Goal: Information Seeking & Learning: Learn about a topic

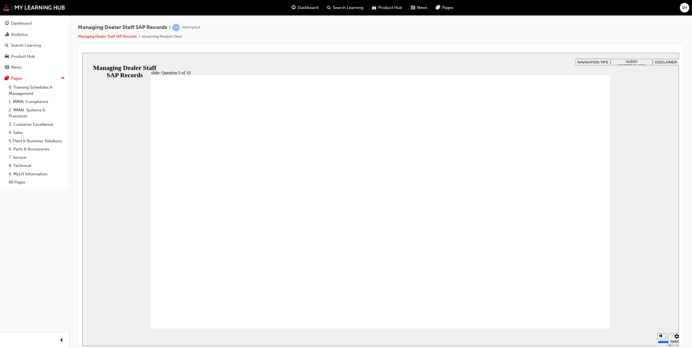
checkbox input "true"
radio input "true"
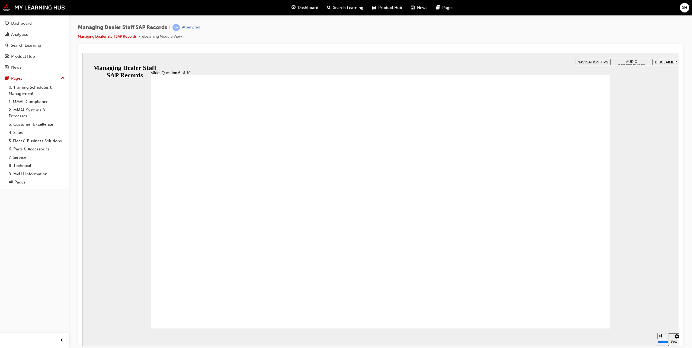
checkbox input "true"
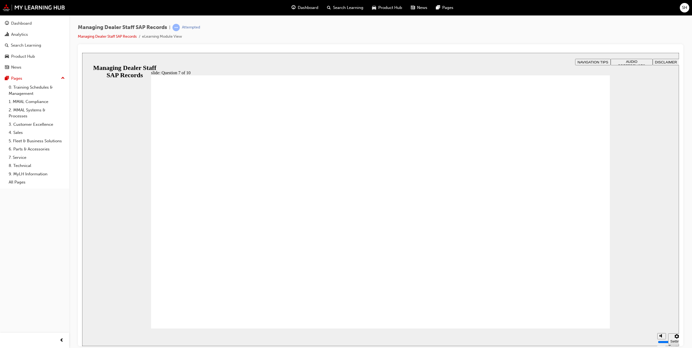
radio input "true"
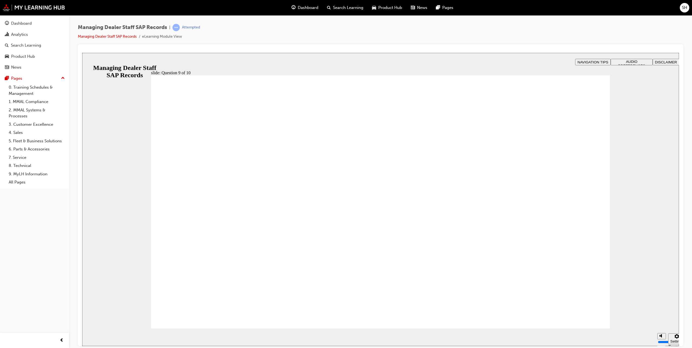
radio input "true"
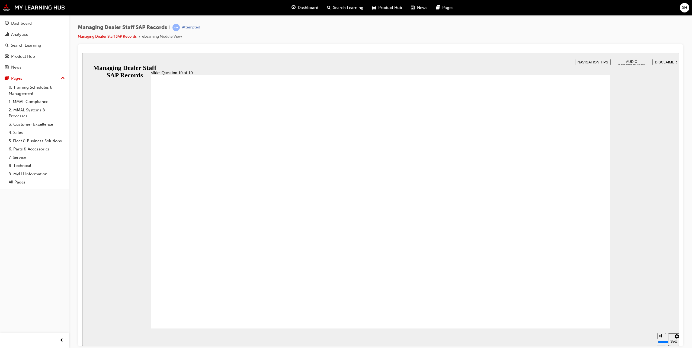
checkbox input "true"
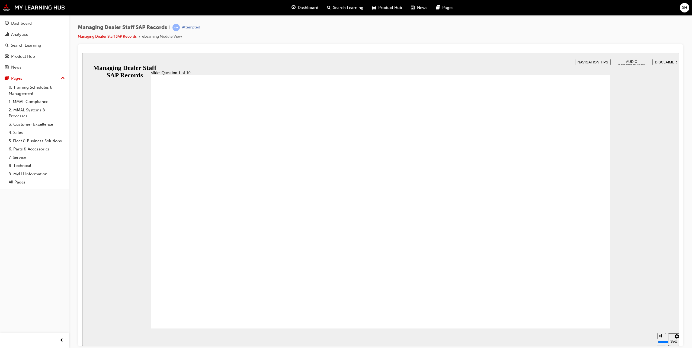
checkbox input "true"
radio input "true"
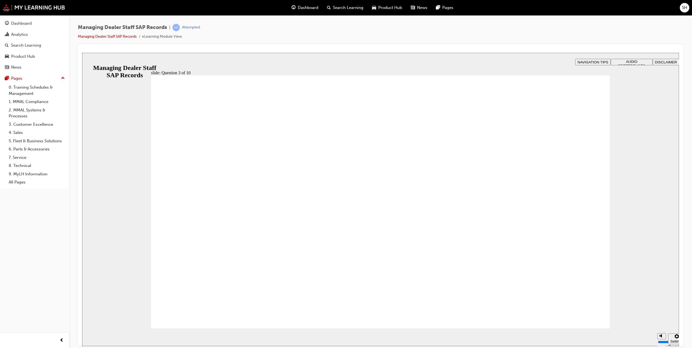
radio input "true"
checkbox input "true"
drag, startPoint x: 446, startPoint y: 208, endPoint x: 463, endPoint y: 237, distance: 33.6
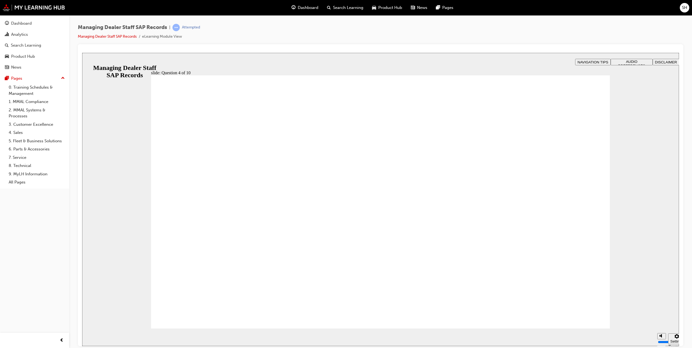
checkbox input "true"
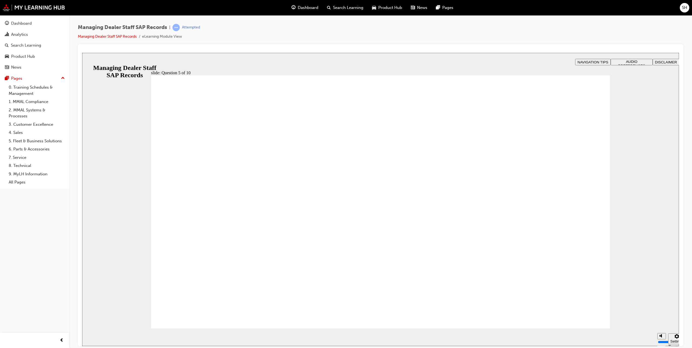
checkbox input "true"
radio input "true"
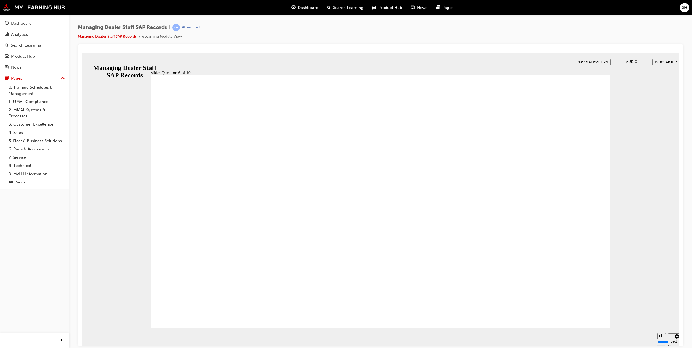
checkbox input "true"
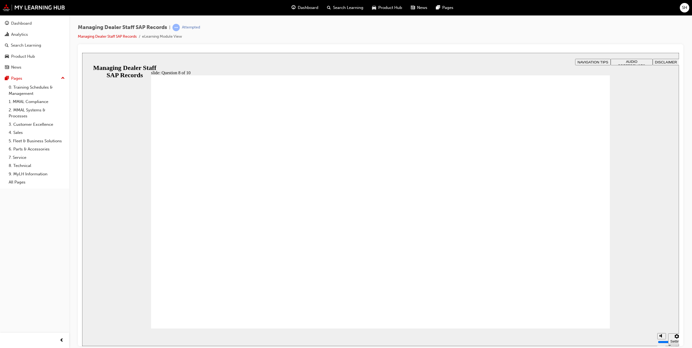
radio input "true"
drag, startPoint x: 184, startPoint y: 230, endPoint x: 206, endPoint y: 301, distance: 75.1
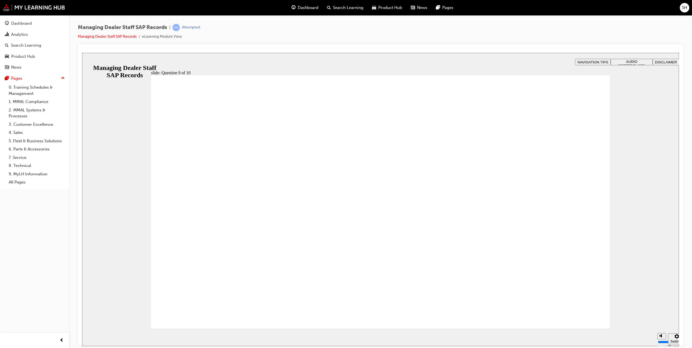
radio input "true"
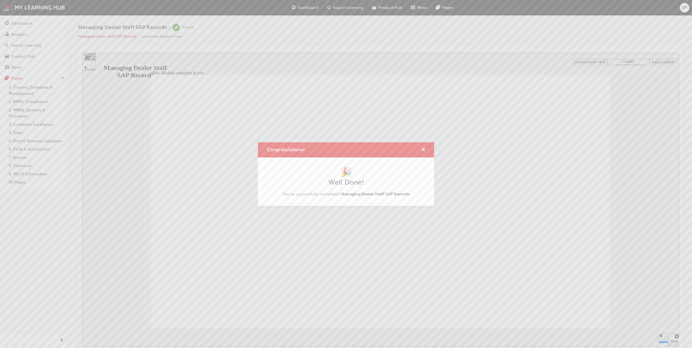
click at [6, 25] on div "Congratulations! 🎉 Well Done! You've successfully completed Managing Dealer Sta…" at bounding box center [346, 174] width 692 height 348
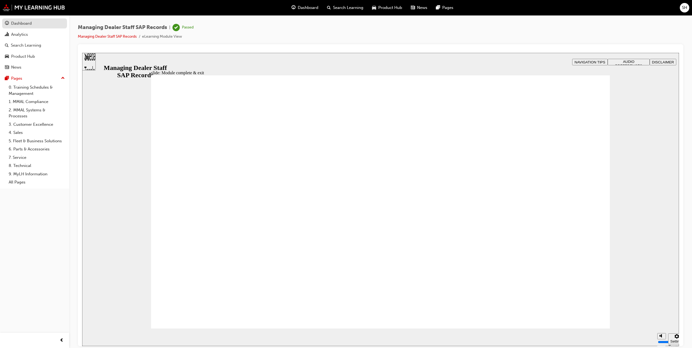
click at [15, 24] on div "Dashboard" at bounding box center [21, 23] width 21 height 6
